Goal: Navigation & Orientation: Find specific page/section

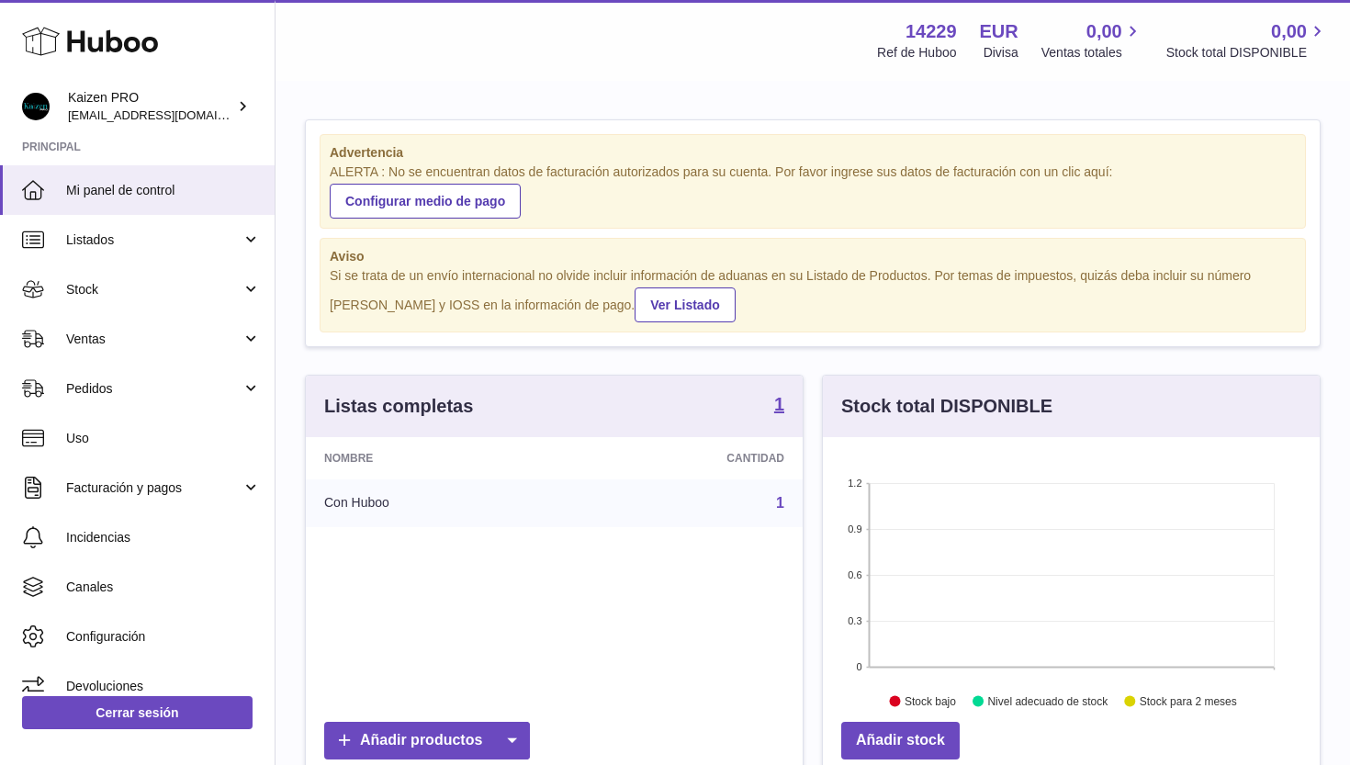
scroll to position [286, 497]
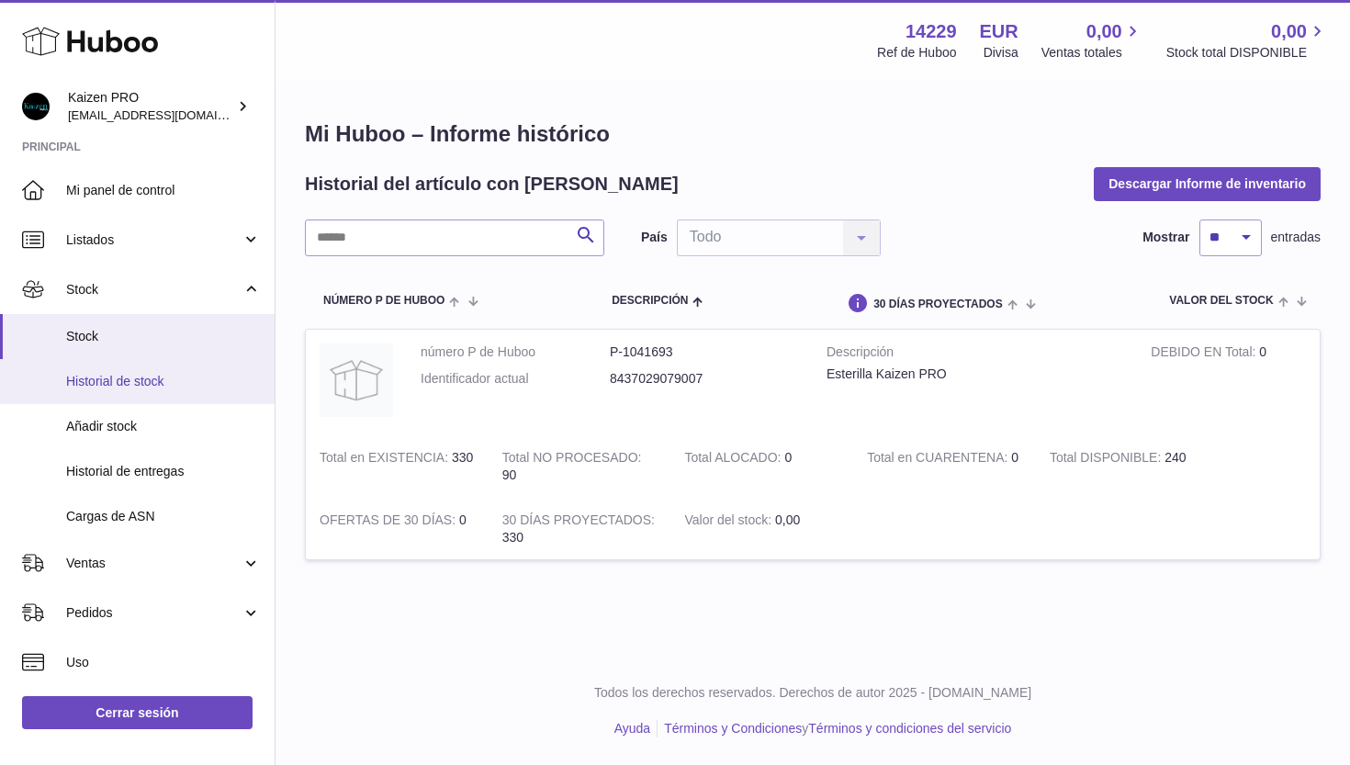
click at [113, 384] on span "Historial de stock" at bounding box center [163, 381] width 195 height 17
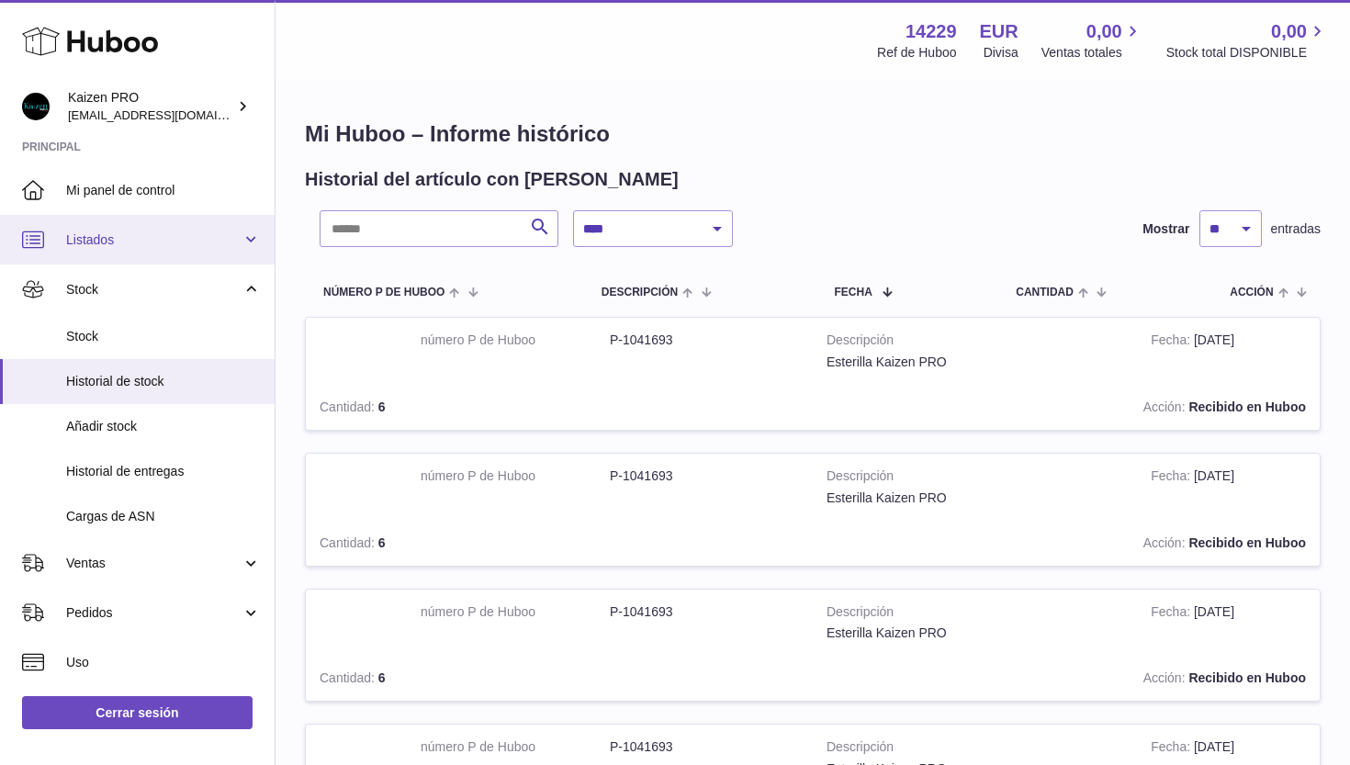
click at [98, 233] on span "Listados" at bounding box center [153, 239] width 175 height 17
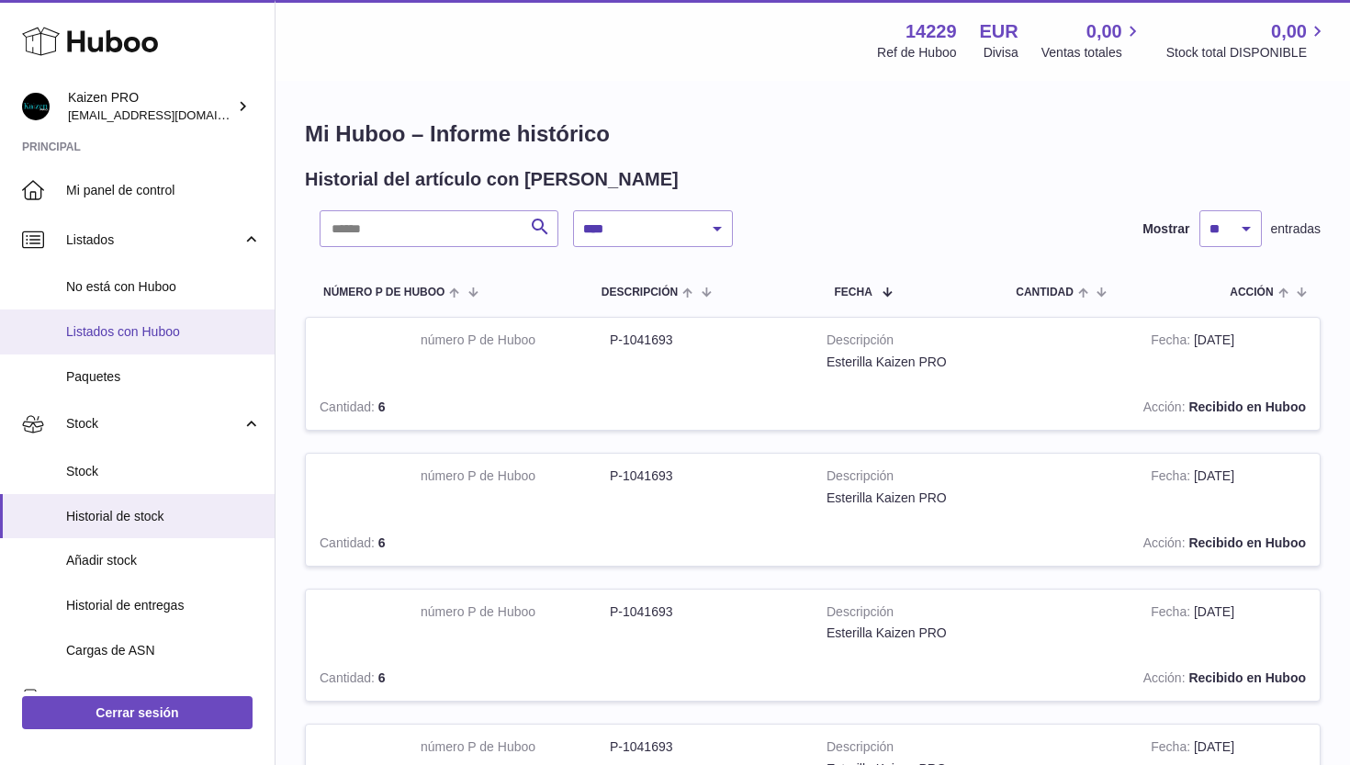
click at [115, 326] on span "Listados con Huboo" at bounding box center [163, 331] width 195 height 17
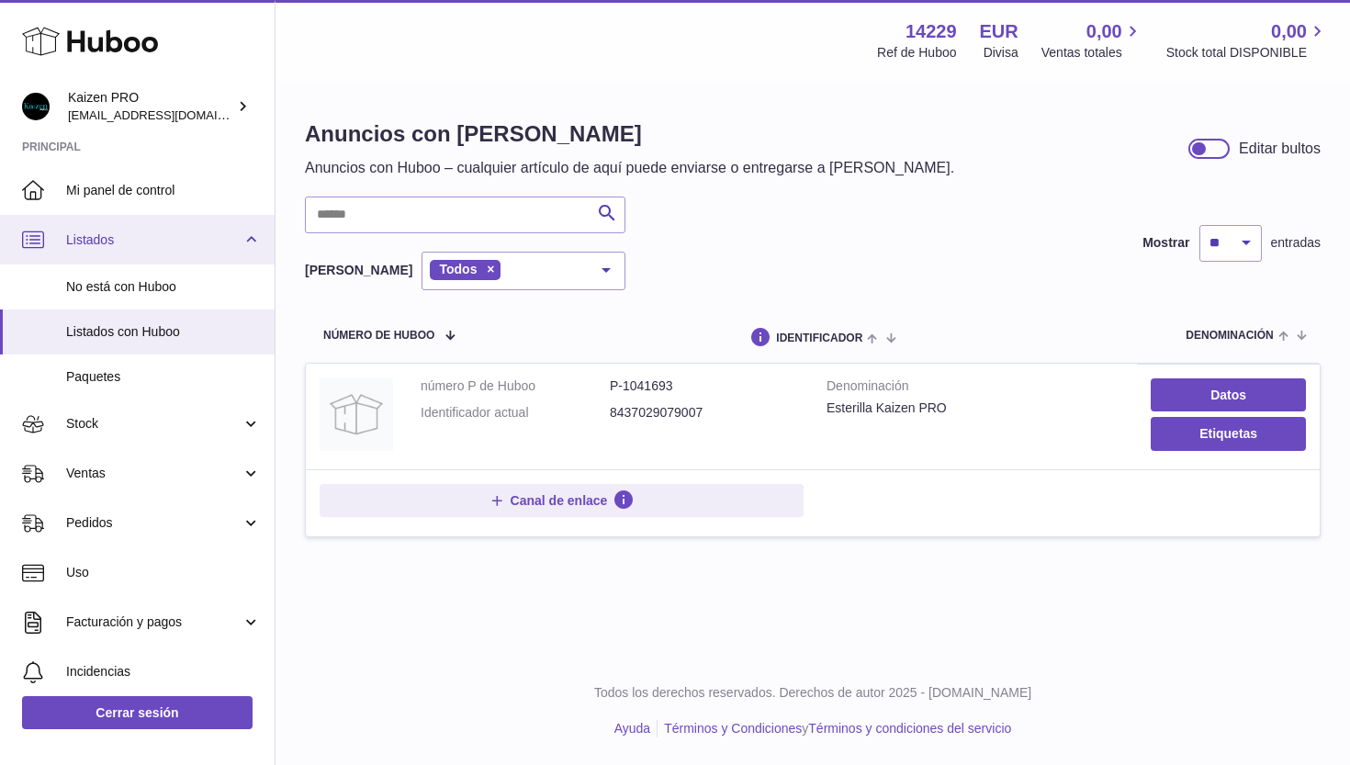
click at [244, 239] on link "Listados" at bounding box center [137, 240] width 275 height 50
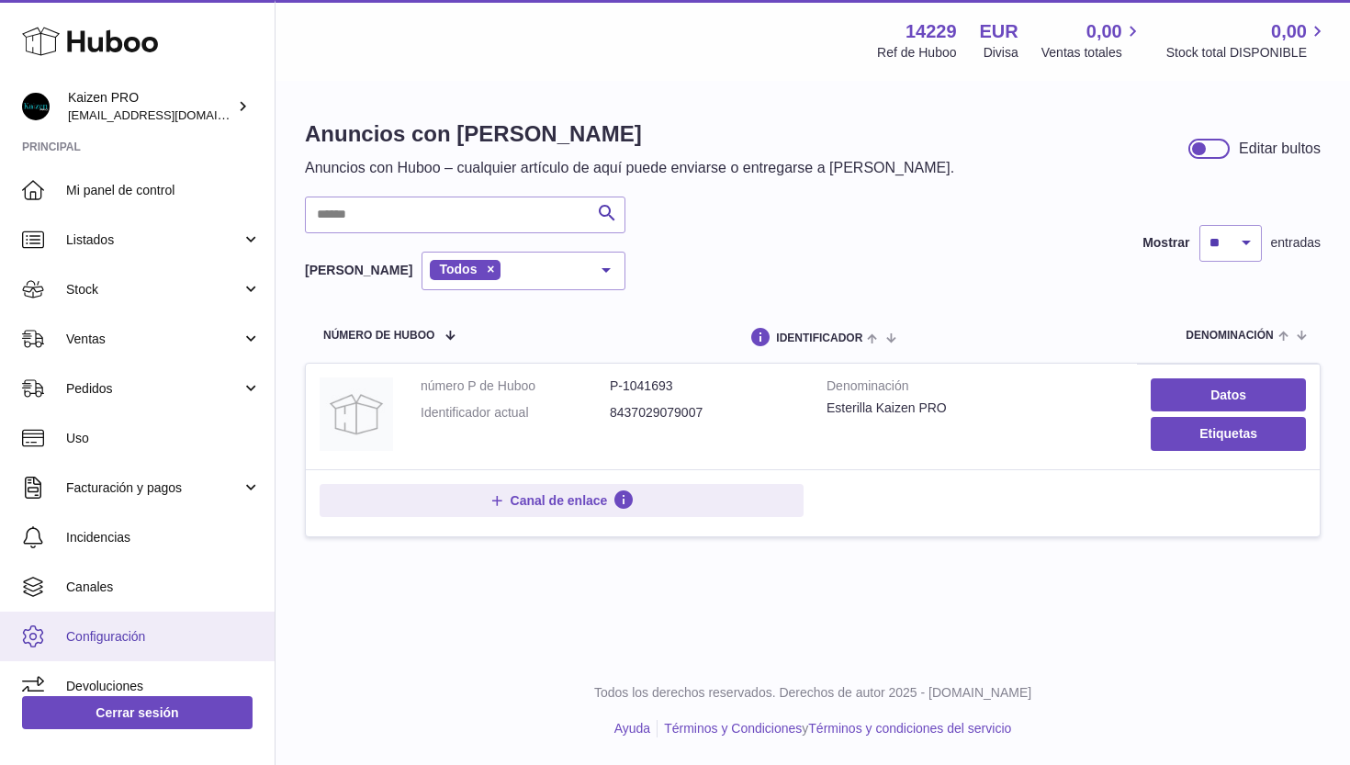
click at [124, 638] on span "Configuración" at bounding box center [163, 636] width 195 height 17
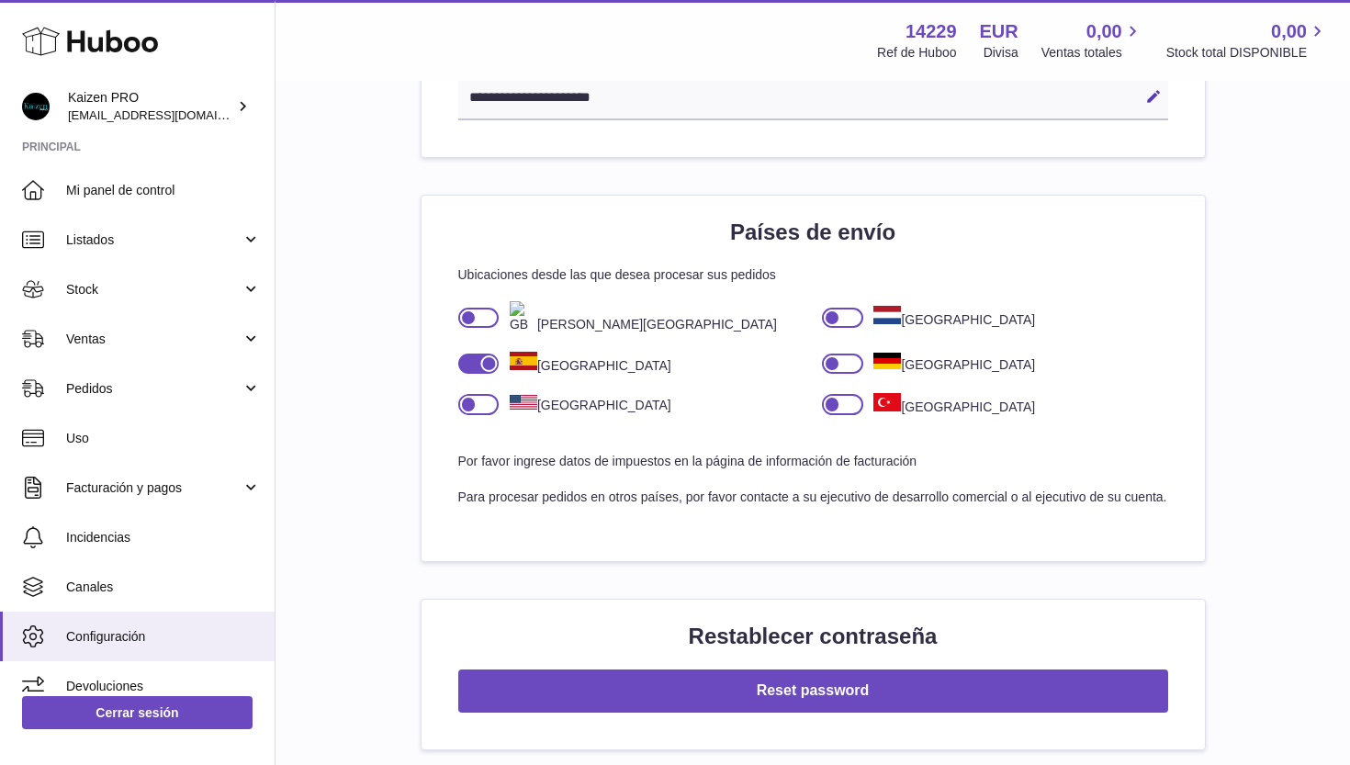
scroll to position [1124, 0]
